Goal: Task Accomplishment & Management: Use online tool/utility

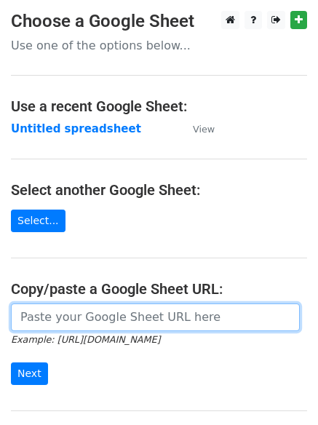
click at [98, 321] on input "url" at bounding box center [155, 317] width 289 height 28
type input "https://docs.google.com/spreadsheets/d/12lind-s8M96saaEySaG0jmtBmRU0cabsF0MkF9J…"
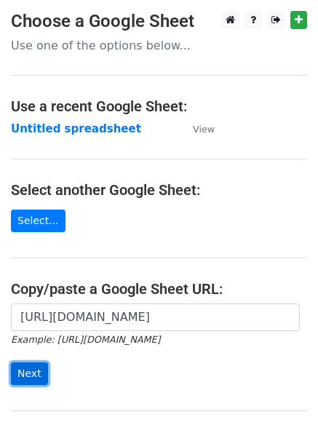
click at [25, 374] on input "Next" at bounding box center [29, 373] width 37 height 23
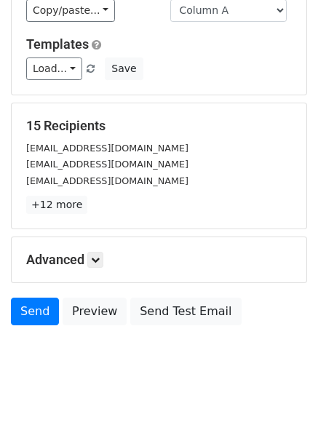
scroll to position [140, 0]
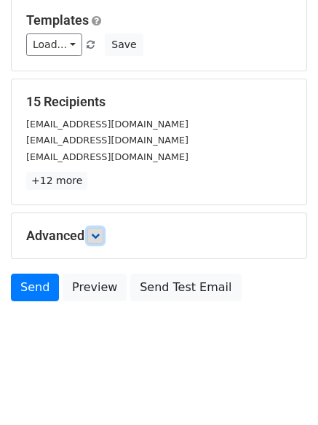
click at [97, 238] on icon at bounding box center [95, 235] width 9 height 9
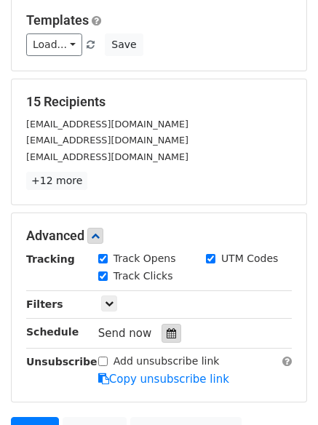
click at [167, 333] on icon at bounding box center [171, 333] width 9 height 10
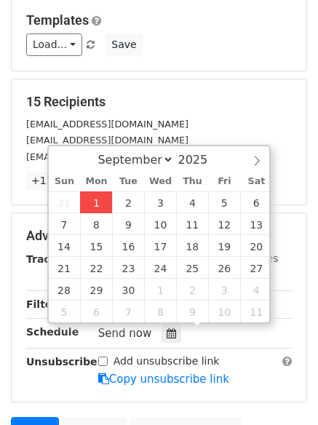
type input "2025-09-01 14:09"
type input "02"
type input "09"
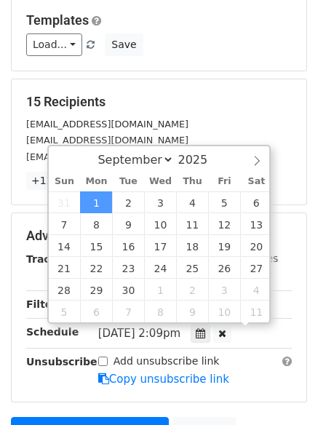
scroll to position [1, 0]
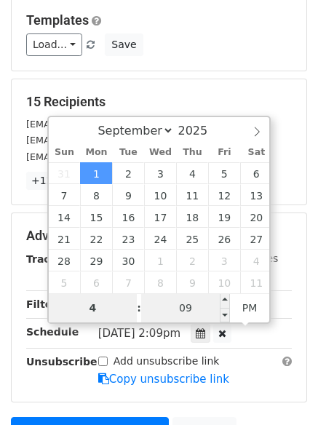
type input "4"
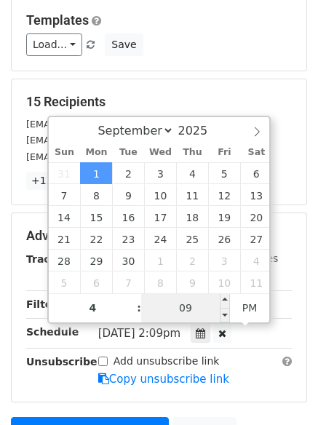
type input "2025-09-01 16:09"
type input "04"
click at [176, 308] on input "09" at bounding box center [185, 307] width 89 height 29
type input "0"
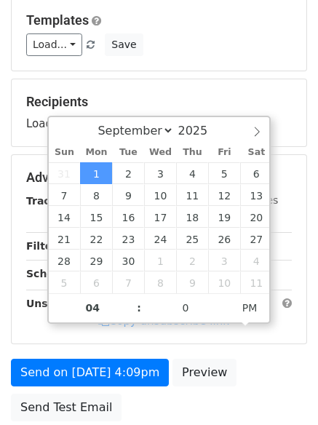
type input "2025-09-01 16:00"
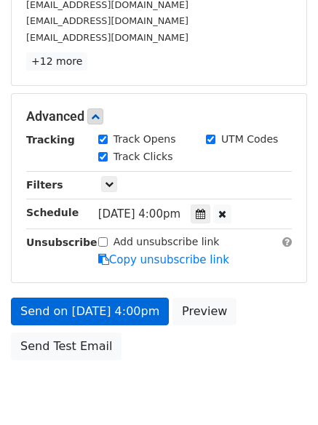
scroll to position [303, 0]
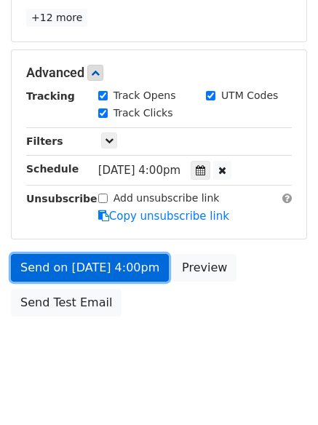
click at [82, 268] on link "Send on Sep 1 at 4:00pm" at bounding box center [90, 268] width 158 height 28
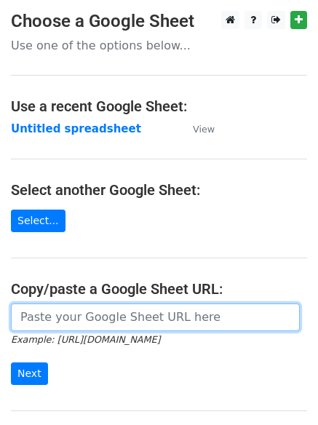
click at [92, 310] on input "url" at bounding box center [155, 317] width 289 height 28
type input "[URL][DOMAIN_NAME]"
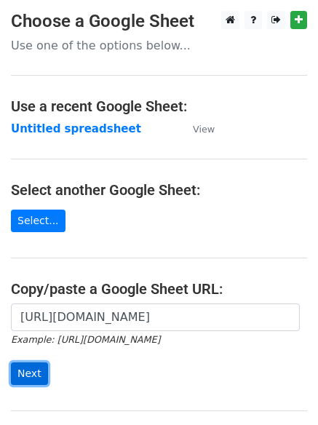
click at [19, 377] on input "Next" at bounding box center [29, 373] width 37 height 23
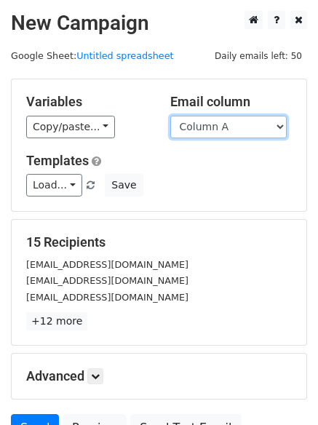
click at [284, 122] on select "Column A Column B Column C" at bounding box center [228, 127] width 116 height 23
select select "Column B"
click at [170, 116] on select "Column A Column B Column C" at bounding box center [228, 127] width 116 height 23
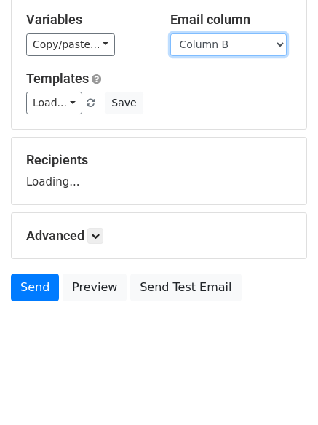
scroll to position [95, 0]
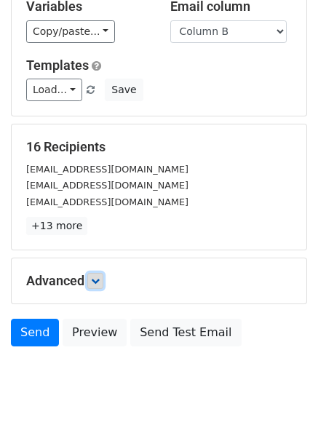
click at [98, 281] on icon at bounding box center [95, 280] width 9 height 9
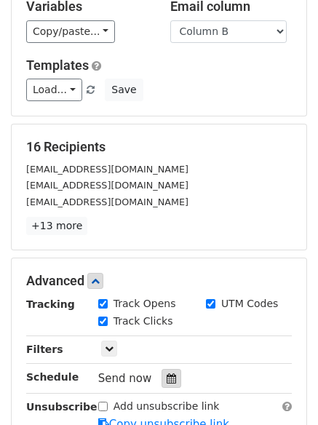
click at [167, 377] on icon at bounding box center [171, 378] width 9 height 10
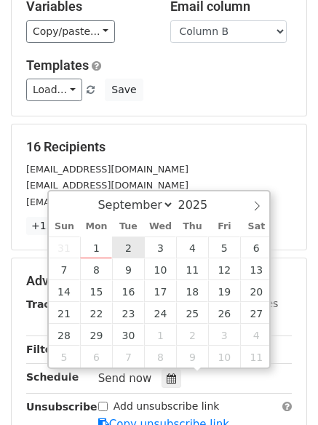
type input "2025-09-02 12:00"
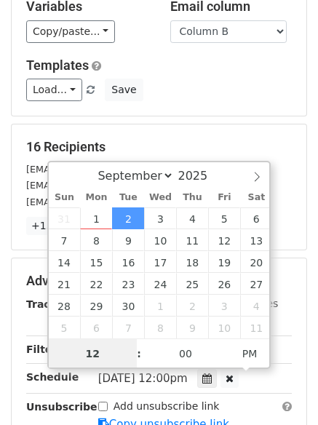
scroll to position [1, 0]
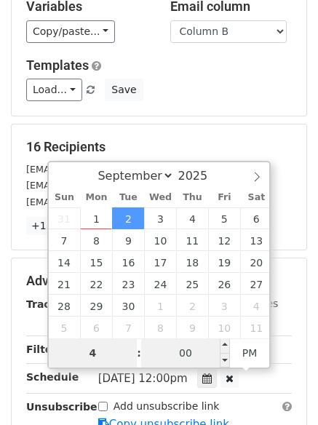
type input "4"
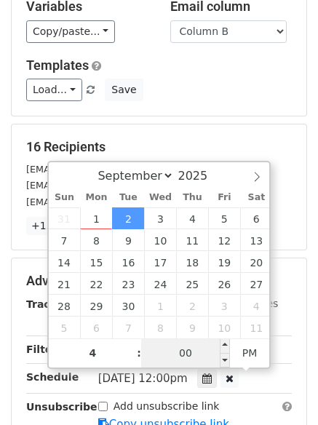
type input "2025-09-02 16:00"
type input "04"
click at [185, 347] on input "00" at bounding box center [185, 352] width 89 height 29
type input "5"
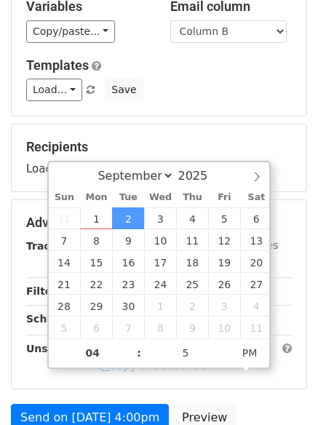
type input "2025-09-02 16:05"
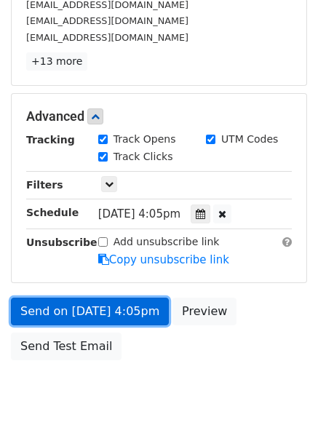
scroll to position [318, 0]
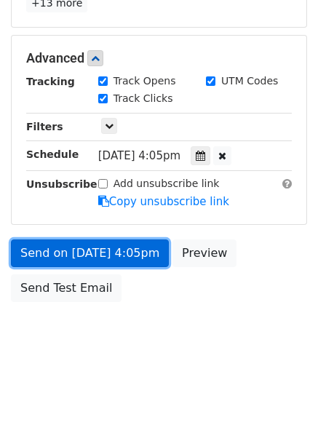
click at [62, 253] on link "Send on Sep 2 at 4:05pm" at bounding box center [90, 253] width 158 height 28
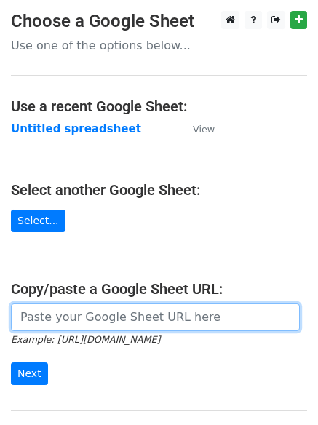
click at [59, 318] on input "url" at bounding box center [155, 317] width 289 height 28
click at [71, 313] on input "url" at bounding box center [155, 317] width 289 height 28
type input "[URL][DOMAIN_NAME]"
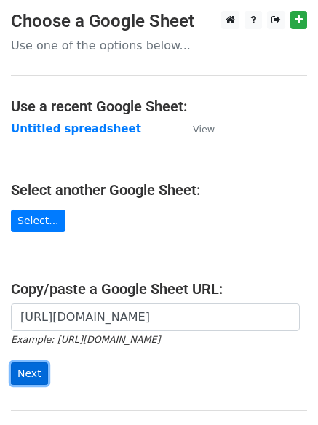
click at [22, 376] on input "Next" at bounding box center [29, 373] width 37 height 23
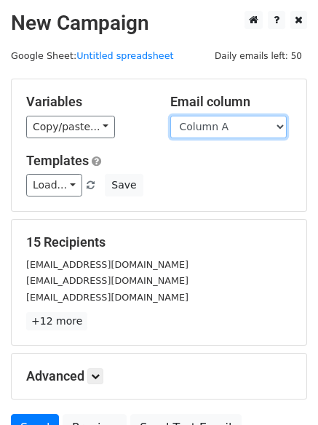
drag, startPoint x: 281, startPoint y: 125, endPoint x: 274, endPoint y: 129, distance: 8.1
click at [281, 125] on select "Column A Column B Column C" at bounding box center [228, 127] width 116 height 23
select select "Column C"
click at [170, 116] on select "Column A Column B Column C" at bounding box center [228, 127] width 116 height 23
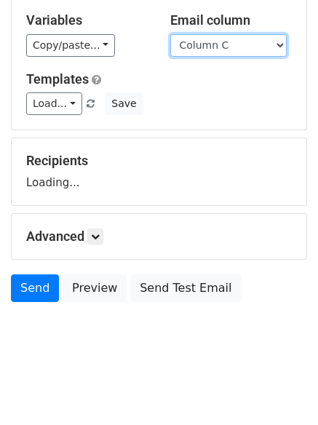
scroll to position [82, 0]
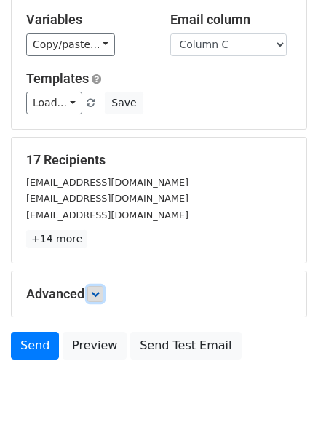
click at [99, 292] on icon at bounding box center [95, 293] width 9 height 9
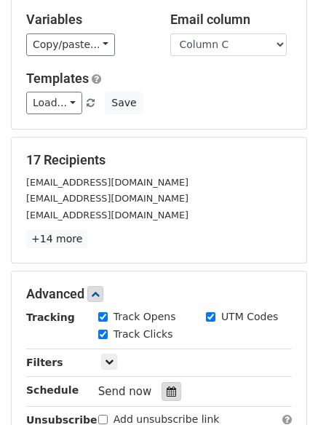
click at [167, 387] on icon at bounding box center [171, 391] width 9 height 10
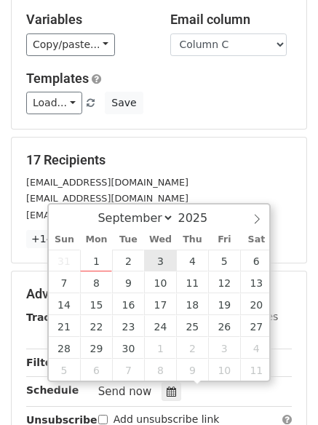
type input "[DATE] 12:00"
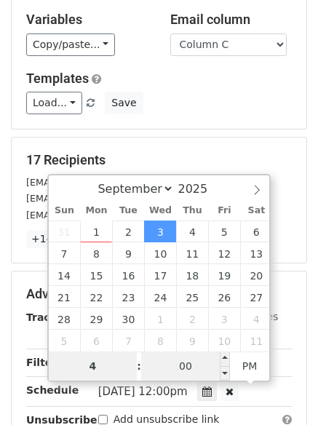
type input "4"
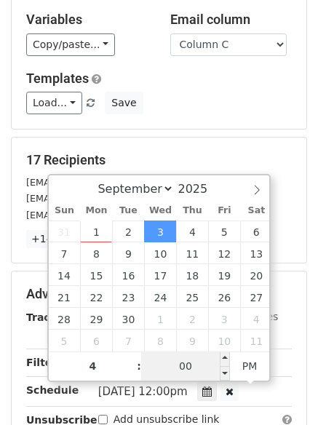
type input "[DATE] 16:00"
type input "04"
click at [186, 361] on input "00" at bounding box center [185, 365] width 89 height 29
type input "10"
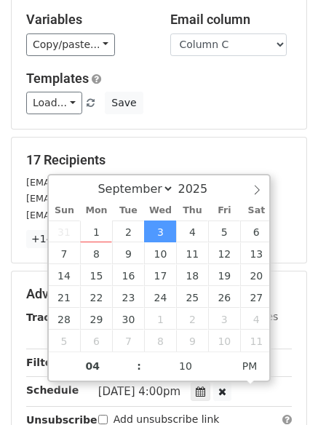
type input "[DATE] 16:10"
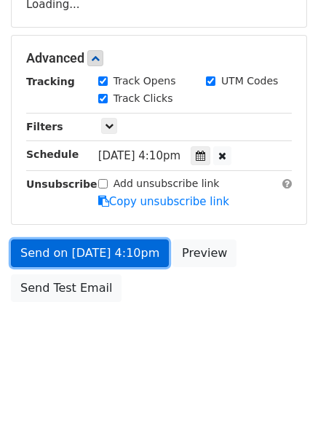
scroll to position [318, 0]
click at [79, 254] on link "Send on [DATE] 4:10pm" at bounding box center [90, 253] width 158 height 28
